Goal: Entertainment & Leisure: Browse casually

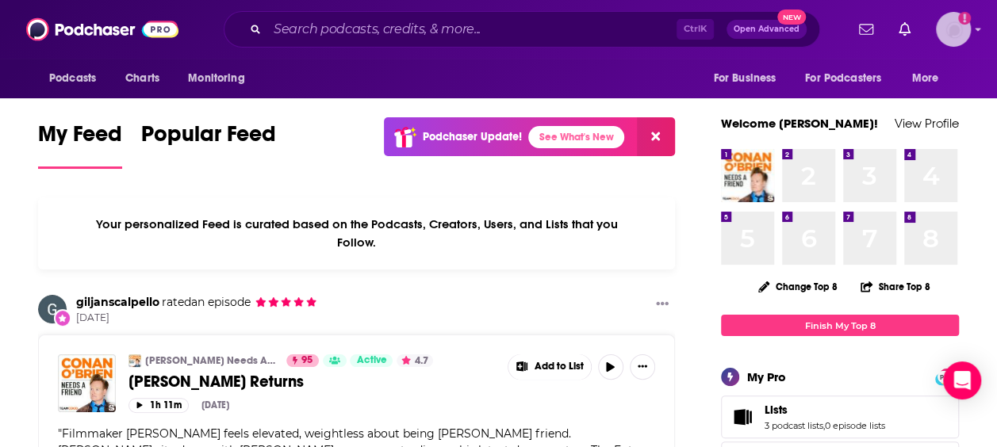
click at [947, 33] on img "Logged in as vjacobi" at bounding box center [953, 29] width 35 height 35
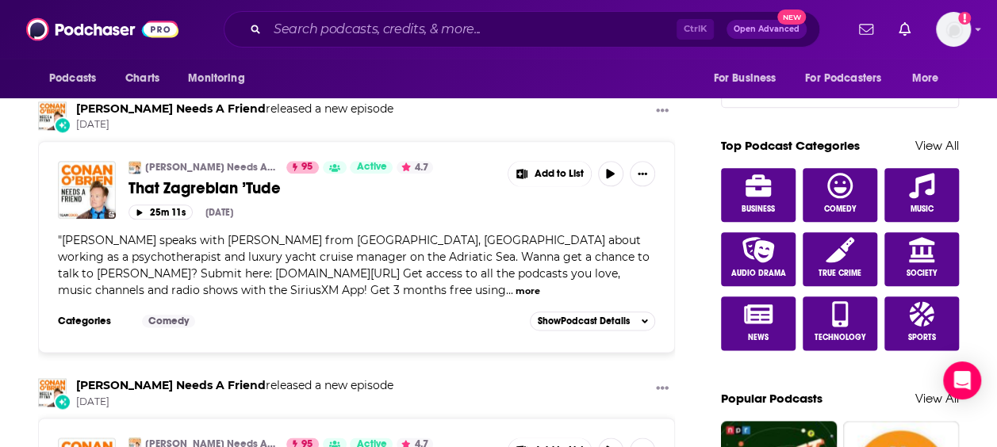
scroll to position [793, 0]
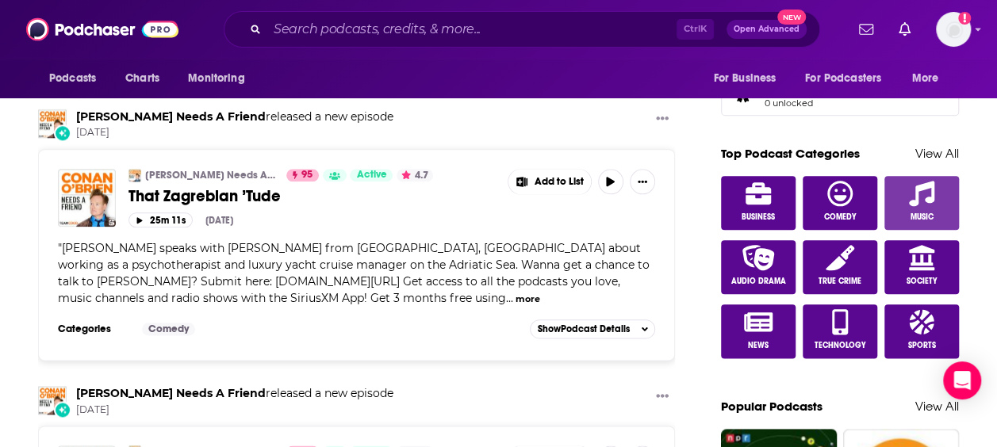
click at [901, 199] on link "Music" at bounding box center [921, 203] width 75 height 54
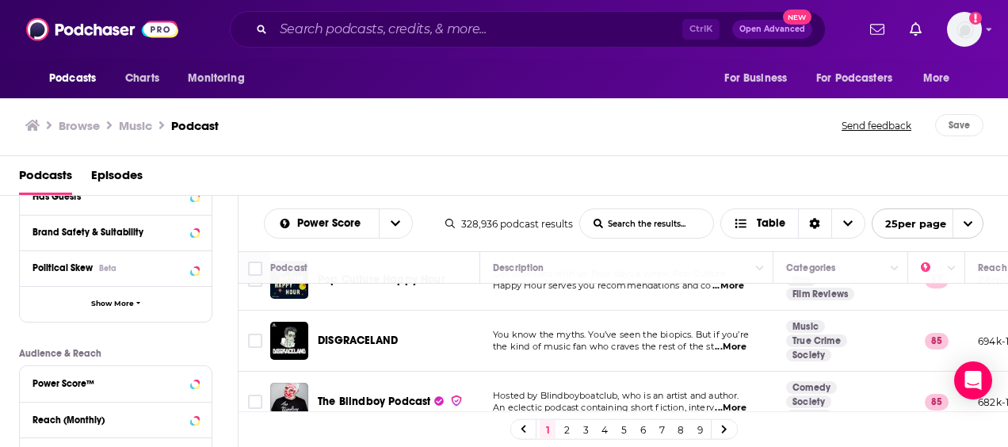
scroll to position [317, 0]
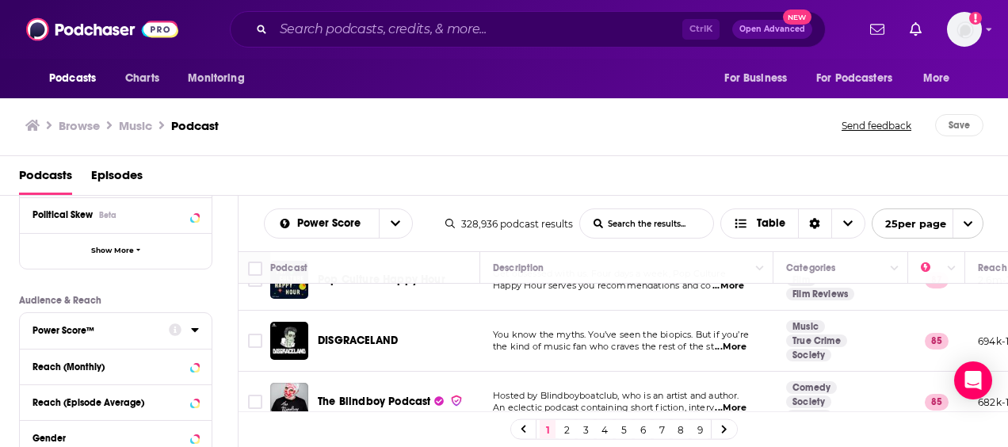
click at [195, 333] on icon at bounding box center [195, 329] width 8 height 13
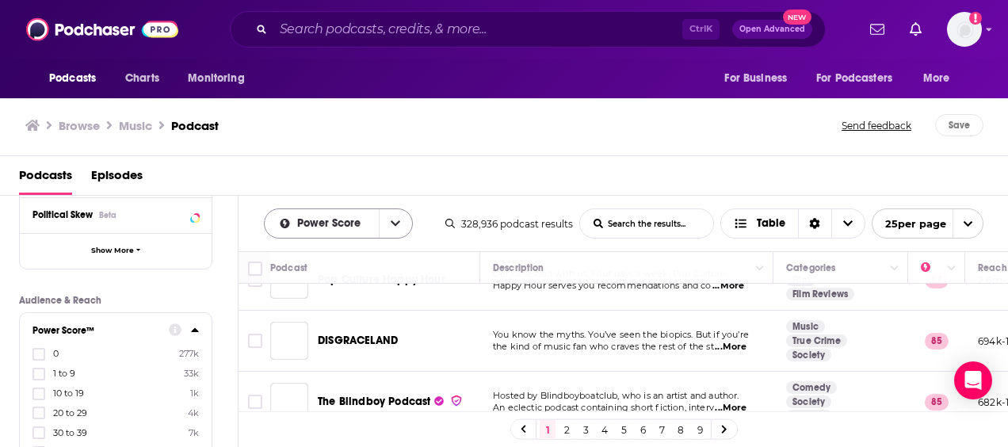
click at [393, 222] on icon "open menu" at bounding box center [396, 223] width 10 height 11
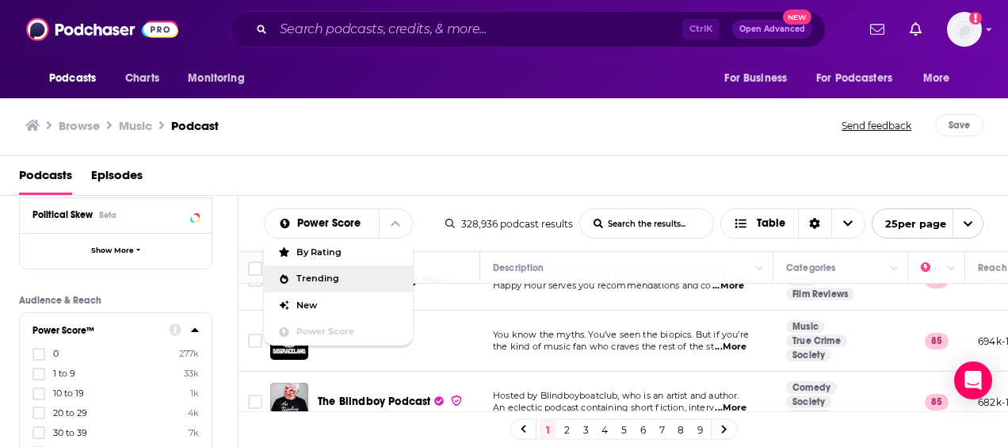
click at [338, 277] on span "Trending" at bounding box center [349, 278] width 104 height 9
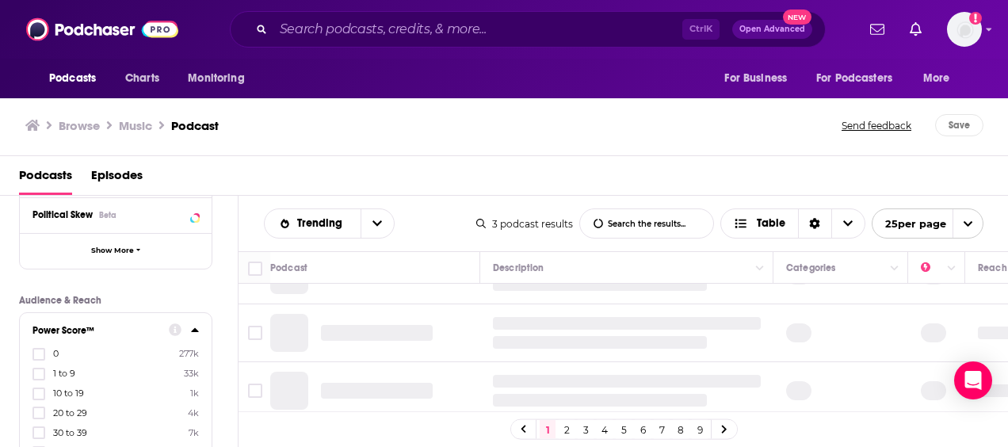
scroll to position [29, 0]
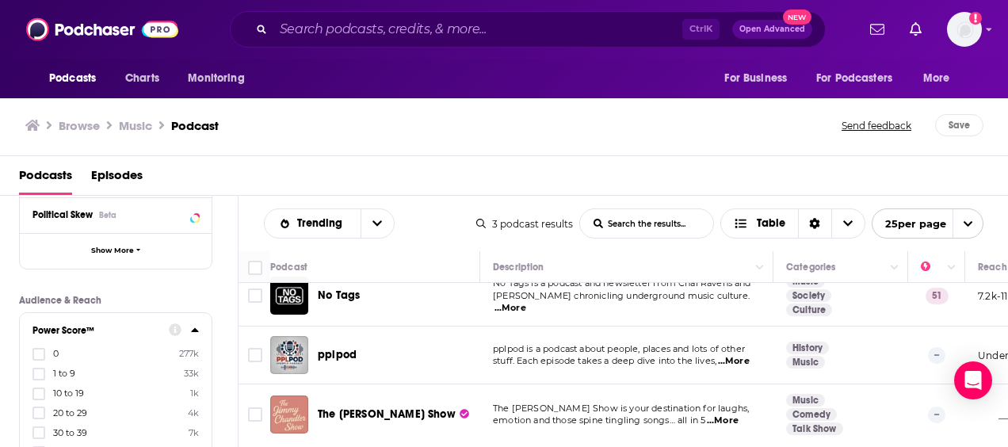
click at [683, 122] on div "Browse Music Podcast" at bounding box center [434, 125] width 818 height 22
